Goal: Task Accomplishment & Management: Manage account settings

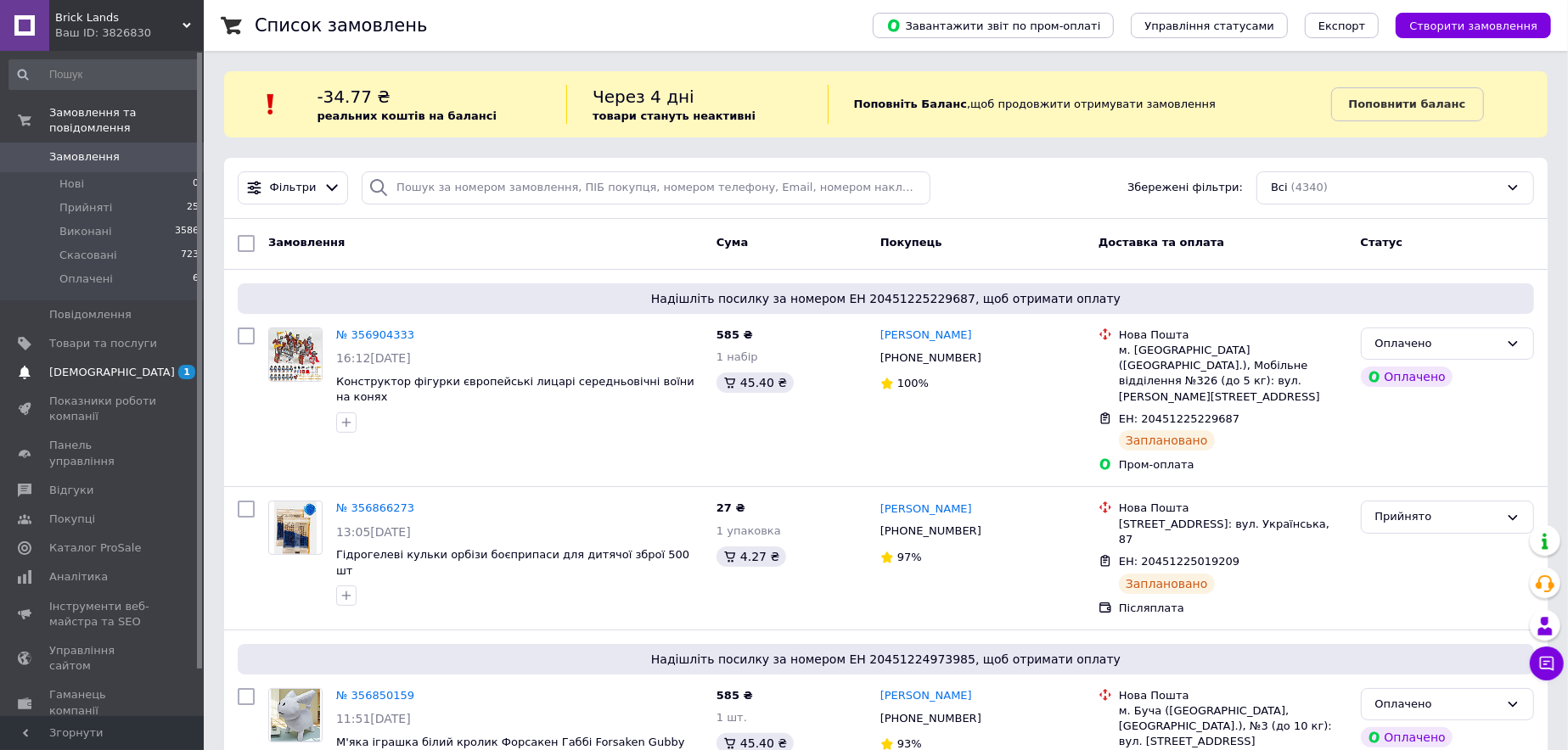
click at [170, 365] on span "1 0" at bounding box center [180, 372] width 47 height 15
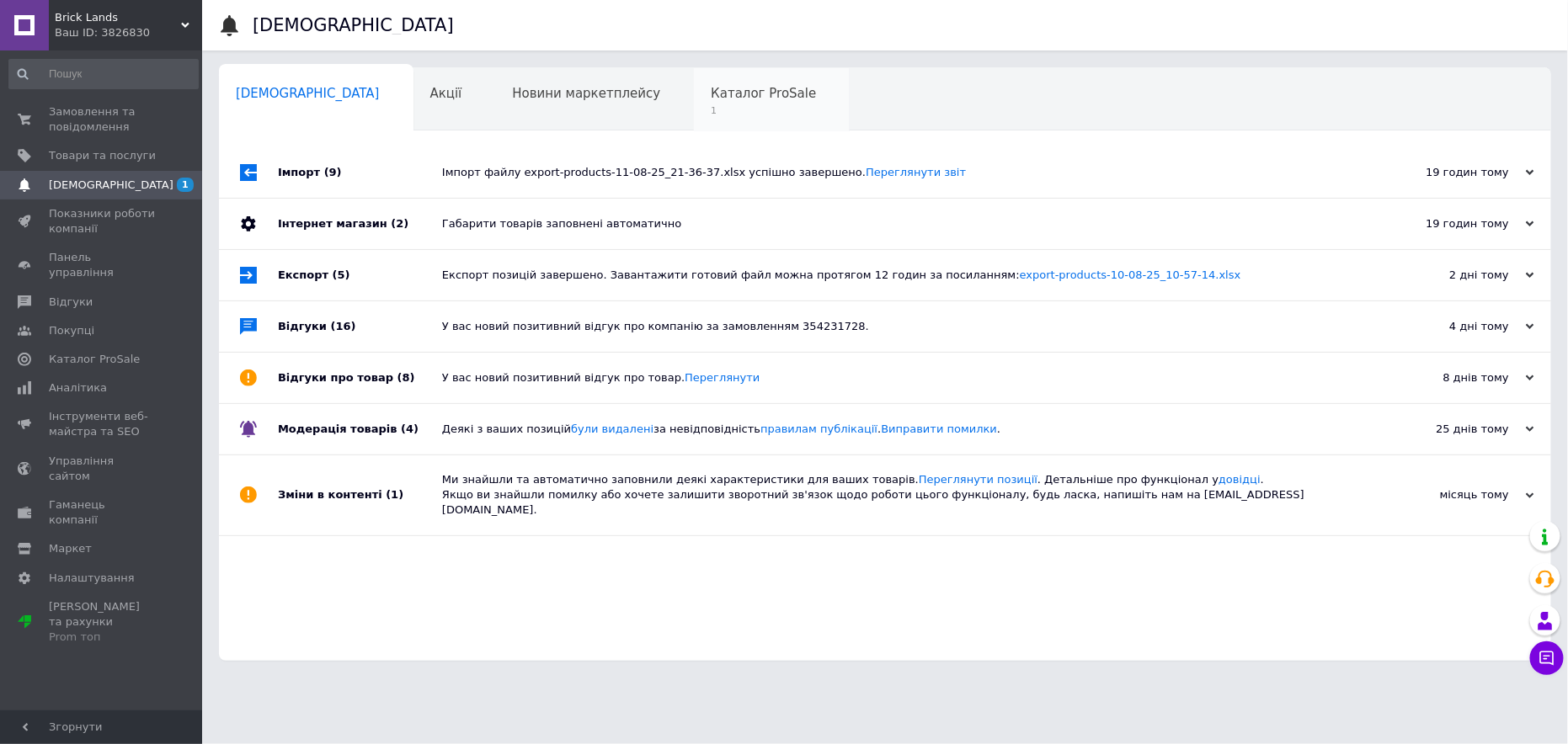
click at [710, 97] on span "Каталог ProSale" at bounding box center [763, 93] width 105 height 15
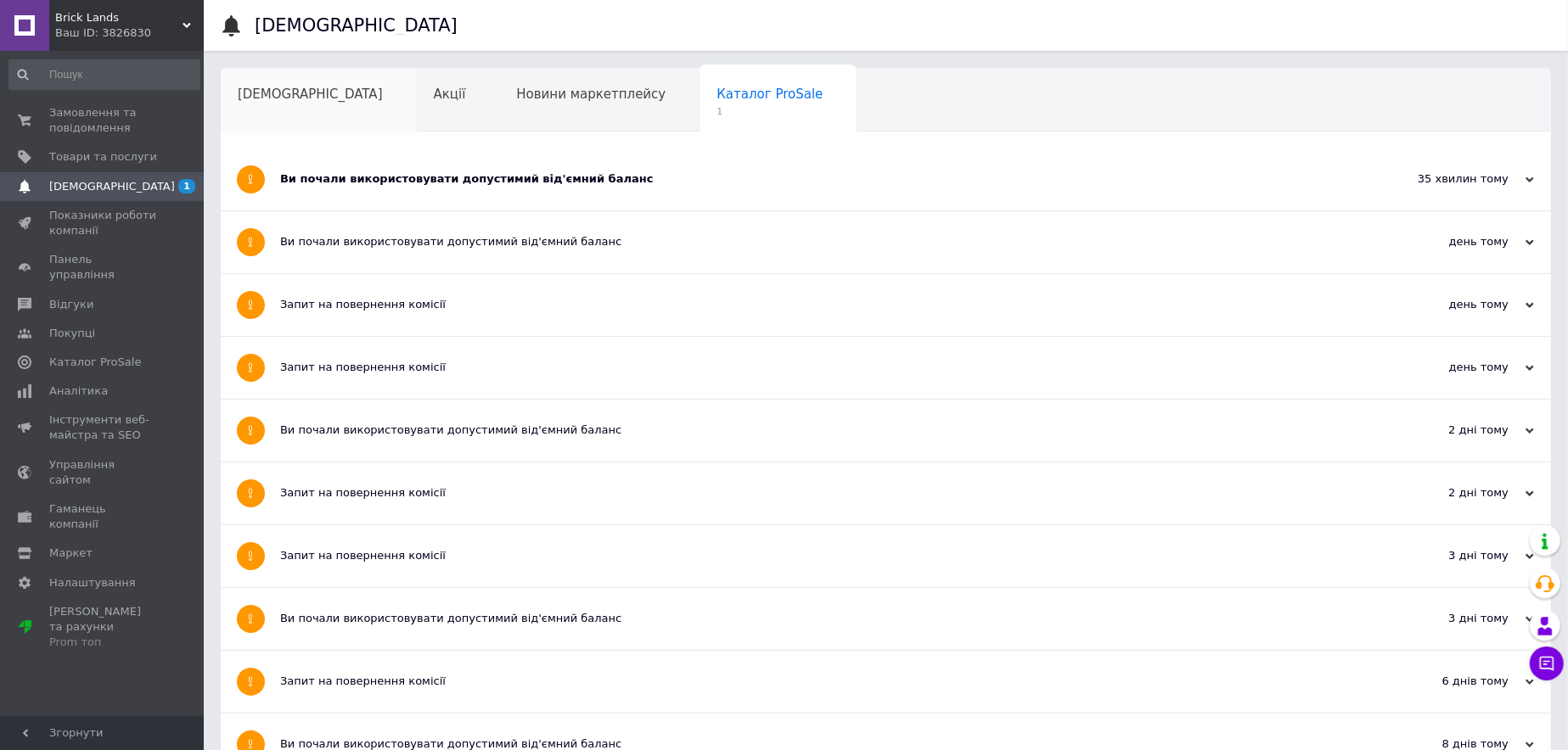
click at [278, 98] on span "[DEMOGRAPHIC_DATA]" at bounding box center [310, 94] width 145 height 15
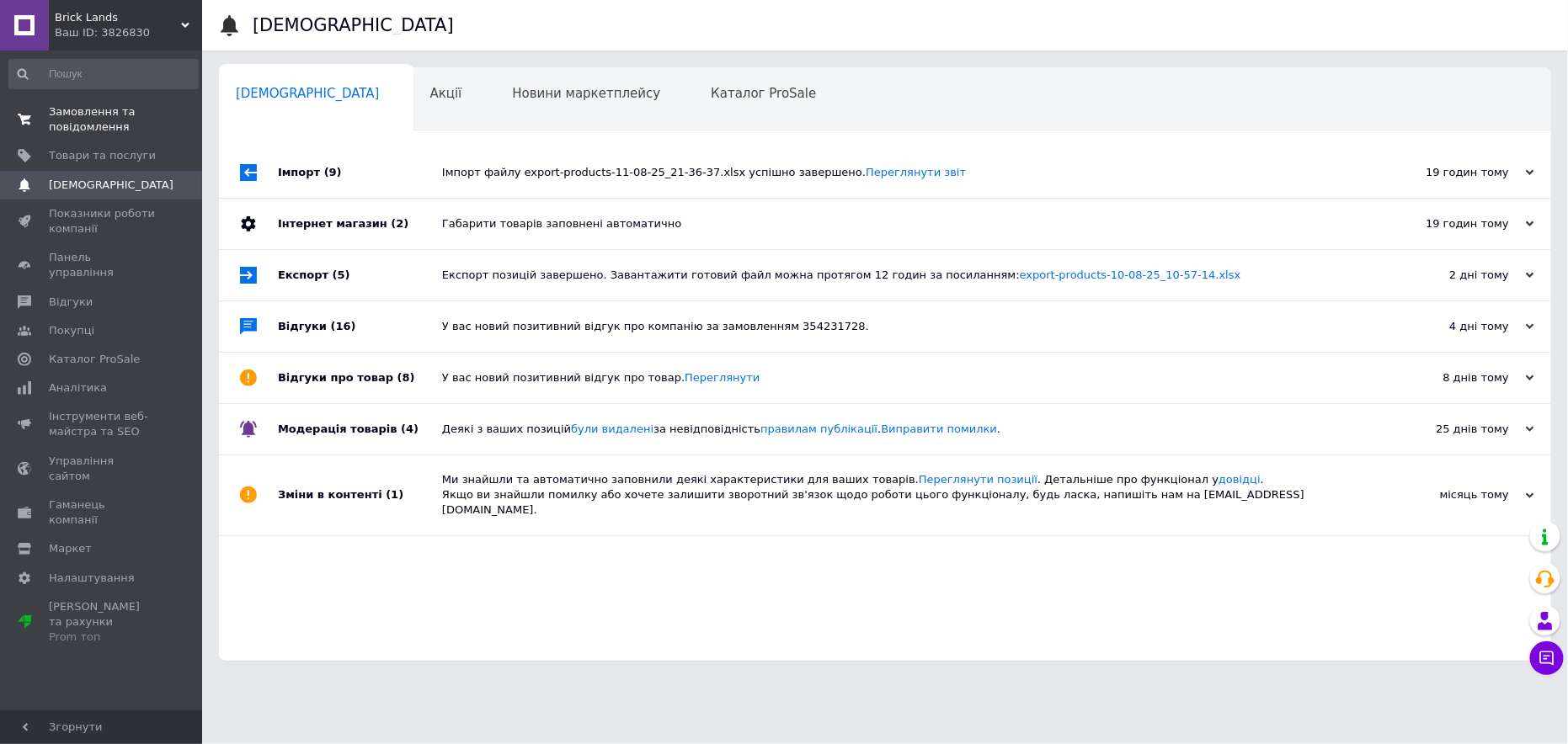
click at [97, 125] on span "Замовлення та повідомлення" at bounding box center [102, 119] width 107 height 31
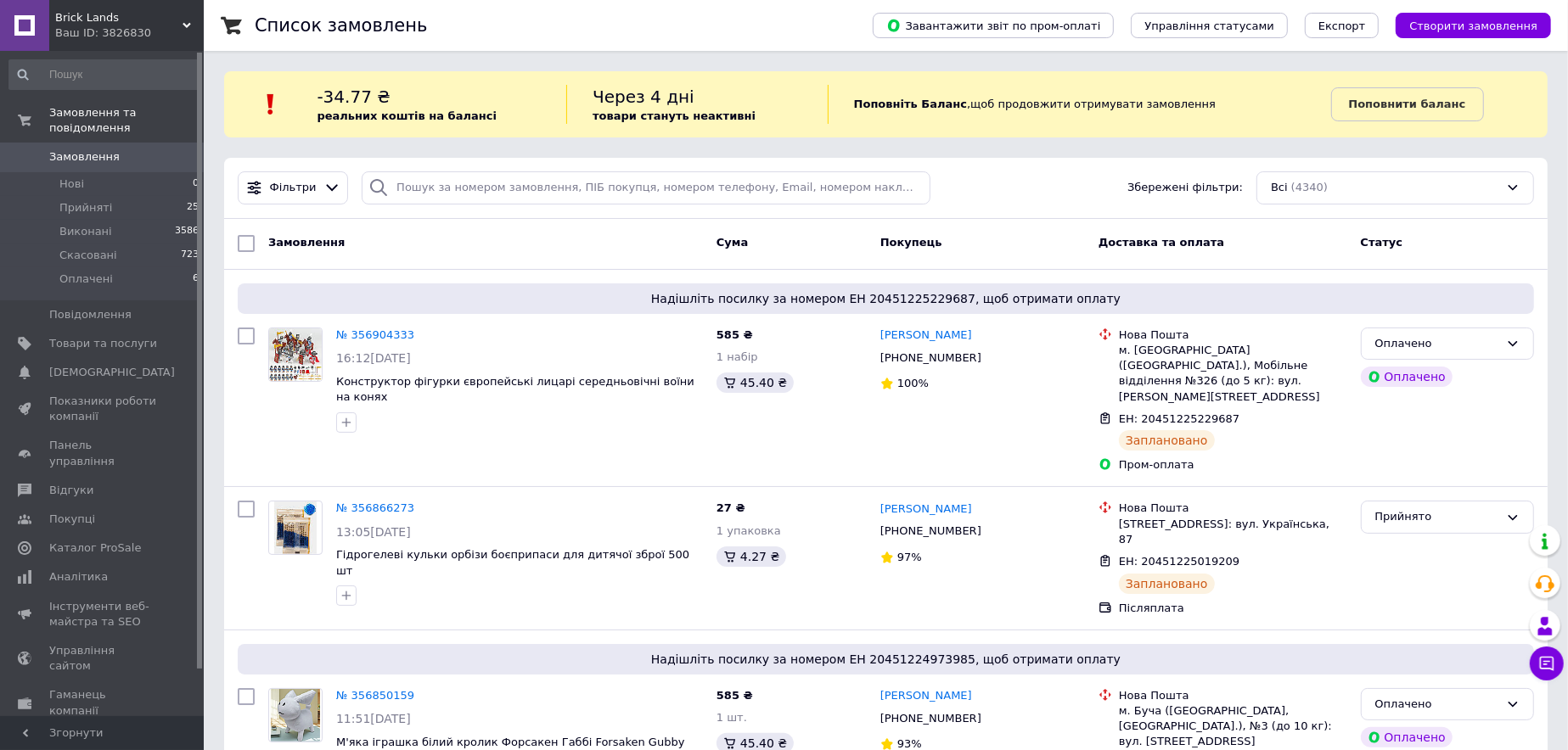
click at [172, 149] on span "0" at bounding box center [180, 156] width 47 height 15
